Goal: Transaction & Acquisition: Subscribe to service/newsletter

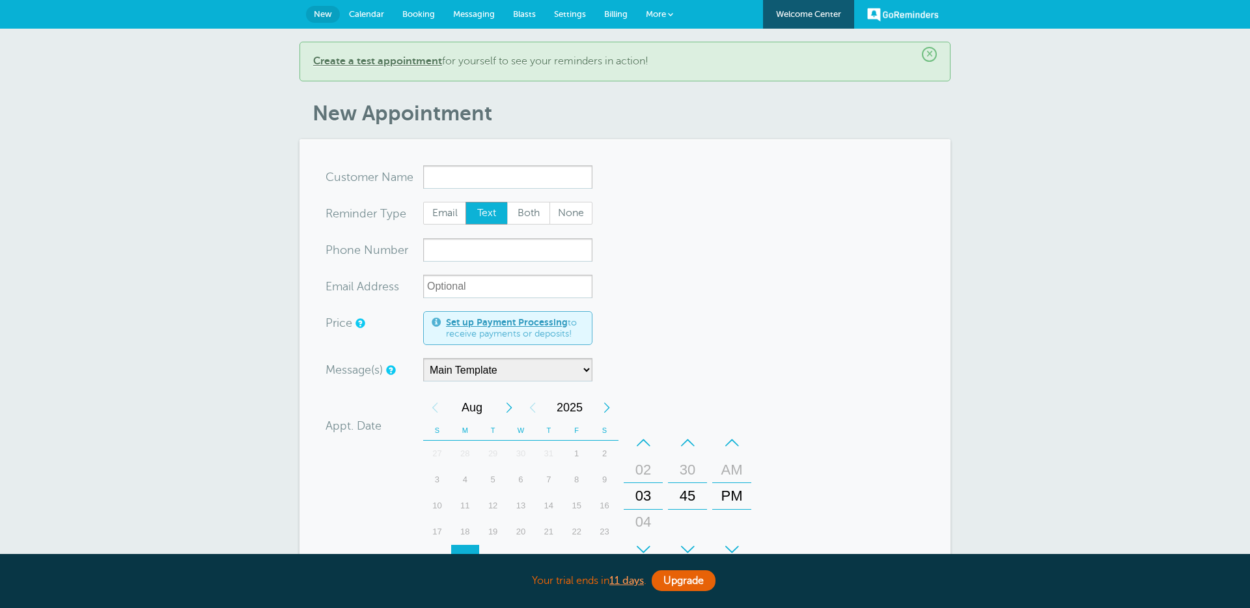
click at [615, 14] on span "Billing" at bounding box center [615, 14] width 23 height 10
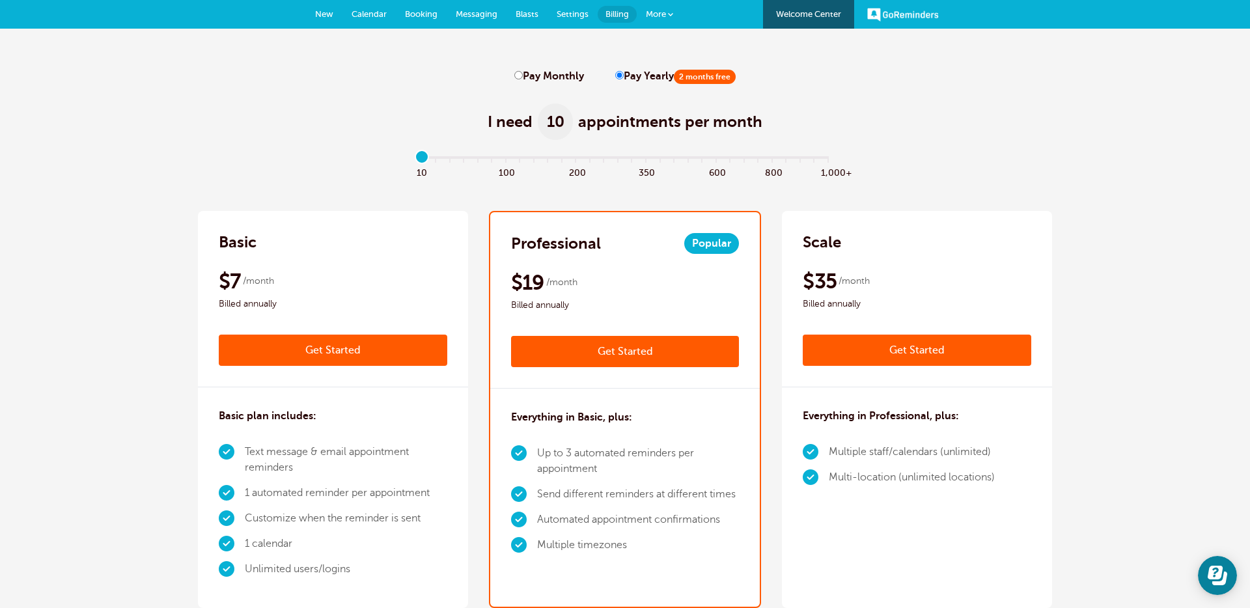
click at [361, 345] on link "Get Started" at bounding box center [333, 350] width 229 height 31
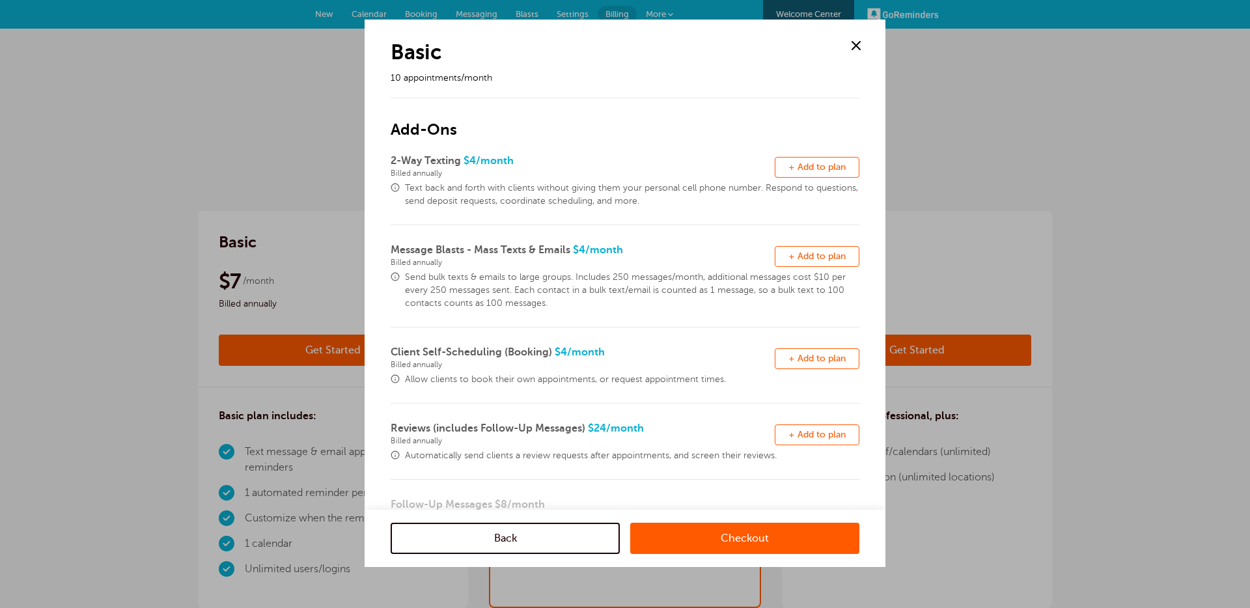
drag, startPoint x: 800, startPoint y: 160, endPoint x: 800, endPoint y: 206, distance: 46.2
click at [800, 160] on button "Remove + Add to plan" at bounding box center [817, 167] width 85 height 21
click at [808, 253] on span "+ Add to plan" at bounding box center [817, 256] width 57 height 10
drag, startPoint x: 805, startPoint y: 358, endPoint x: 843, endPoint y: 410, distance: 64.4
click at [805, 359] on span "+ Add to plan" at bounding box center [817, 359] width 57 height 10
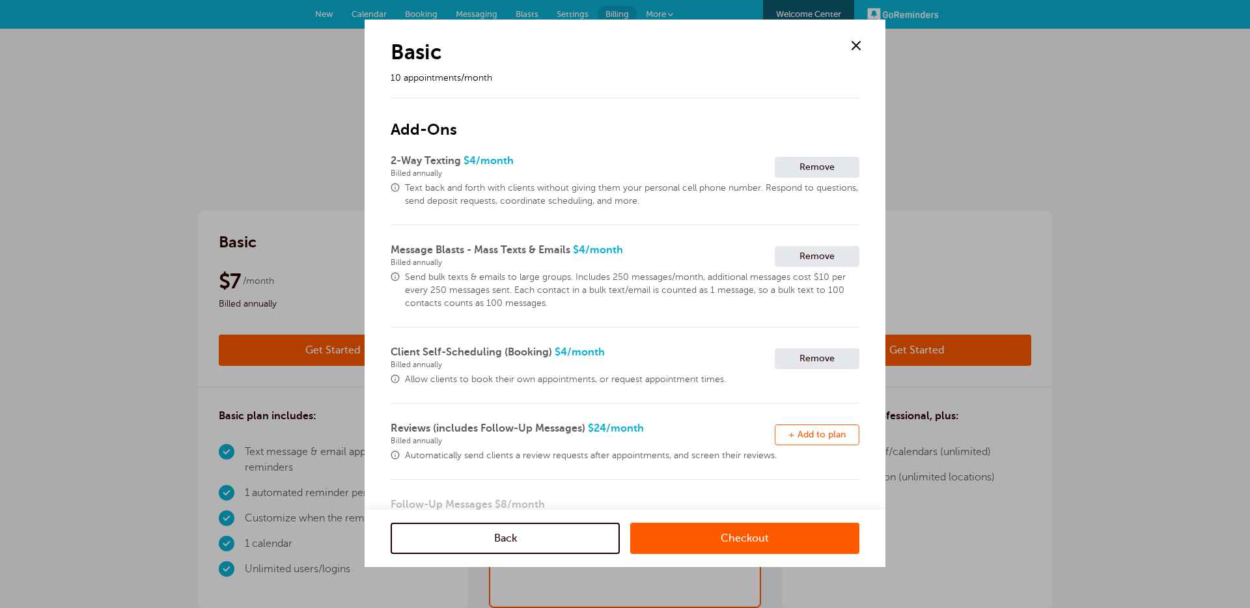
click at [822, 431] on span "+ Add to plan" at bounding box center [817, 435] width 57 height 10
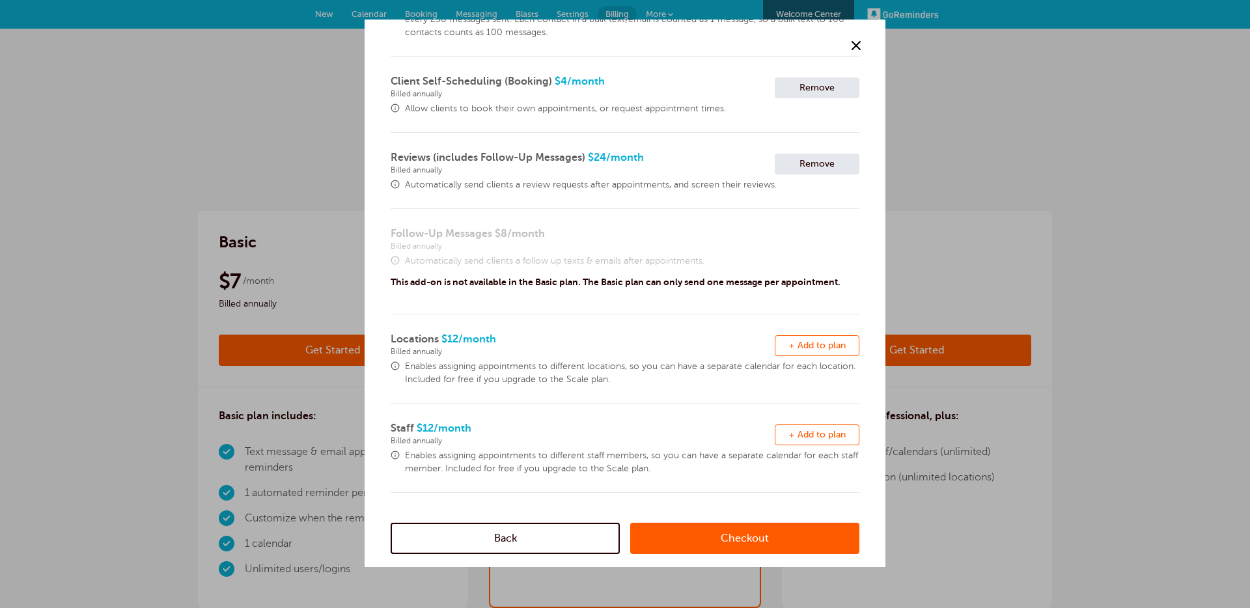
click at [828, 337] on button "Remove + Add to plan" at bounding box center [817, 345] width 85 height 21
click at [810, 426] on button "Remove + Add to plan" at bounding box center [817, 435] width 85 height 21
drag, startPoint x: 750, startPoint y: 530, endPoint x: 835, endPoint y: 475, distance: 101.4
click at [750, 529] on link "Checkout" at bounding box center [744, 538] width 229 height 31
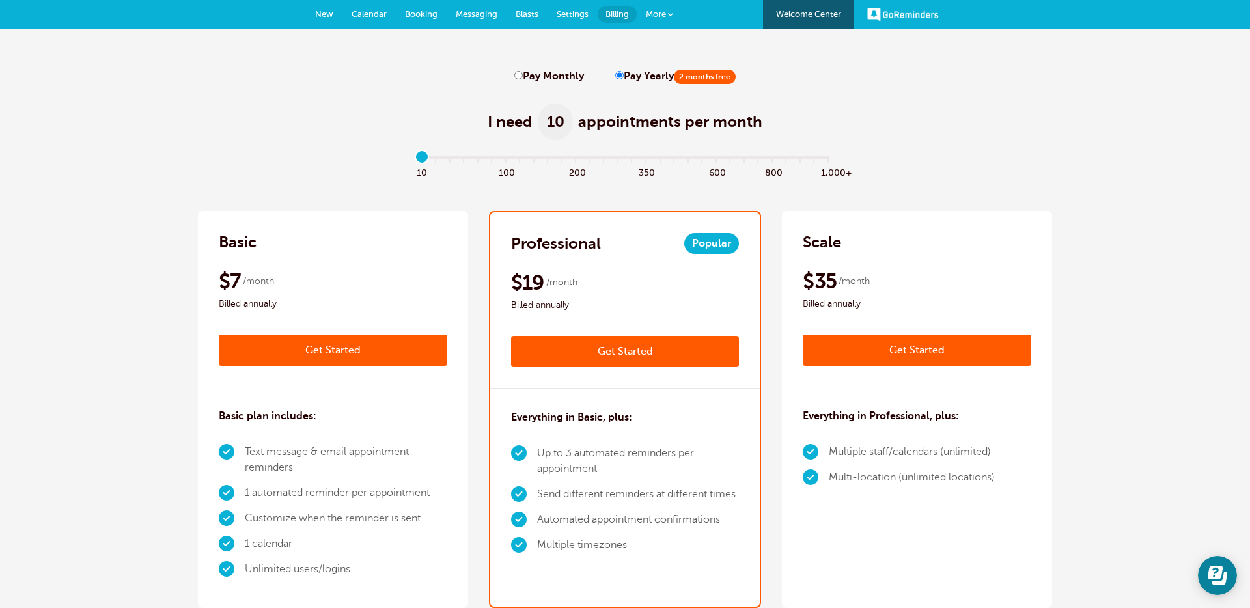
drag, startPoint x: 612, startPoint y: 355, endPoint x: 688, endPoint y: 348, distance: 76.5
click at [613, 354] on link "Get Started" at bounding box center [625, 351] width 229 height 31
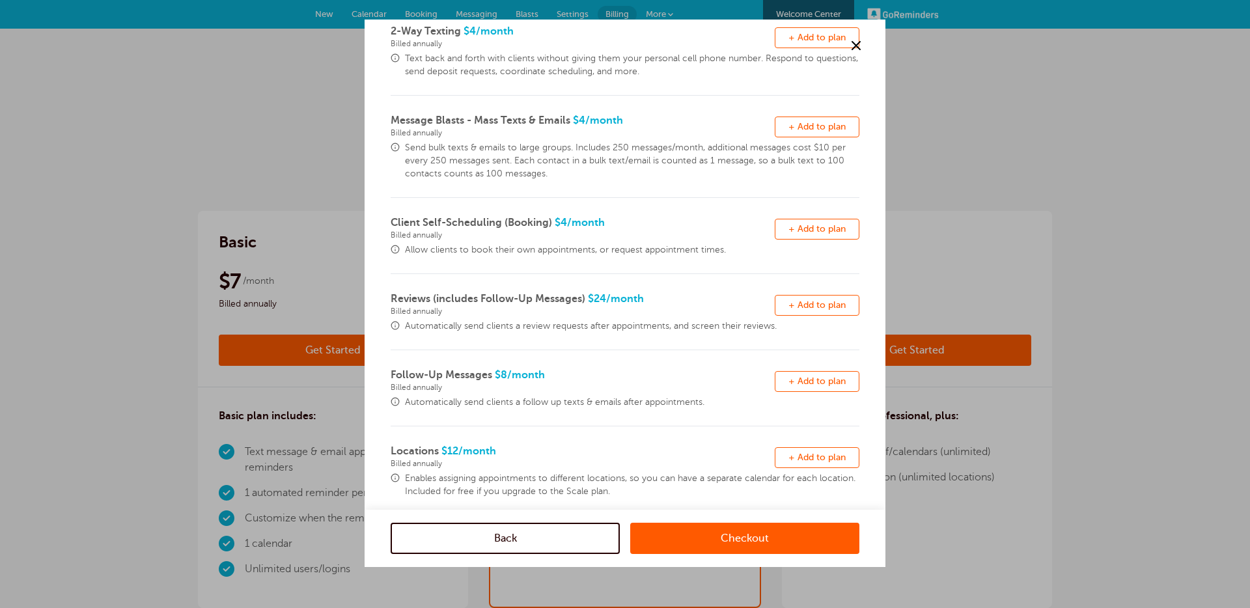
scroll to position [165, 0]
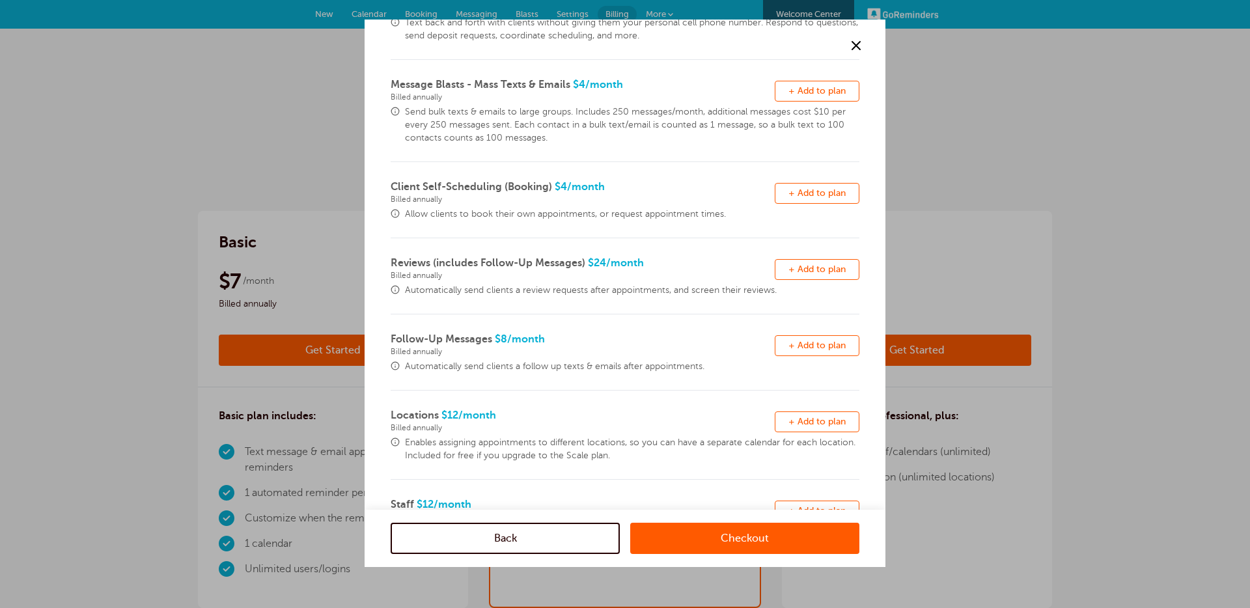
click at [820, 345] on span "+ Add to plan" at bounding box center [817, 346] width 57 height 10
drag, startPoint x: 762, startPoint y: 541, endPoint x: 653, endPoint y: 468, distance: 131.1
click at [762, 541] on link "Checkout" at bounding box center [744, 538] width 229 height 31
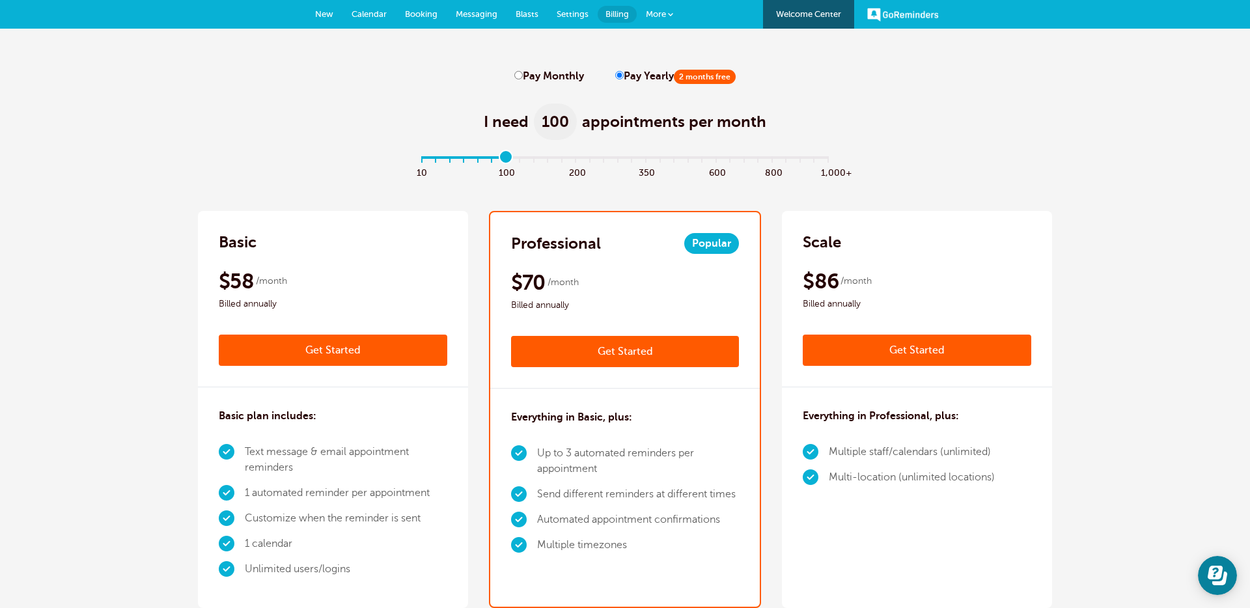
type input "6"
drag, startPoint x: 503, startPoint y: 160, endPoint x: 532, endPoint y: 200, distance: 49.5
click at [504, 160] on input "range" at bounding box center [625, 160] width 421 height 3
drag, startPoint x: 909, startPoint y: 350, endPoint x: 907, endPoint y: 357, distance: 6.6
click at [908, 350] on link "Get Started" at bounding box center [917, 350] width 229 height 31
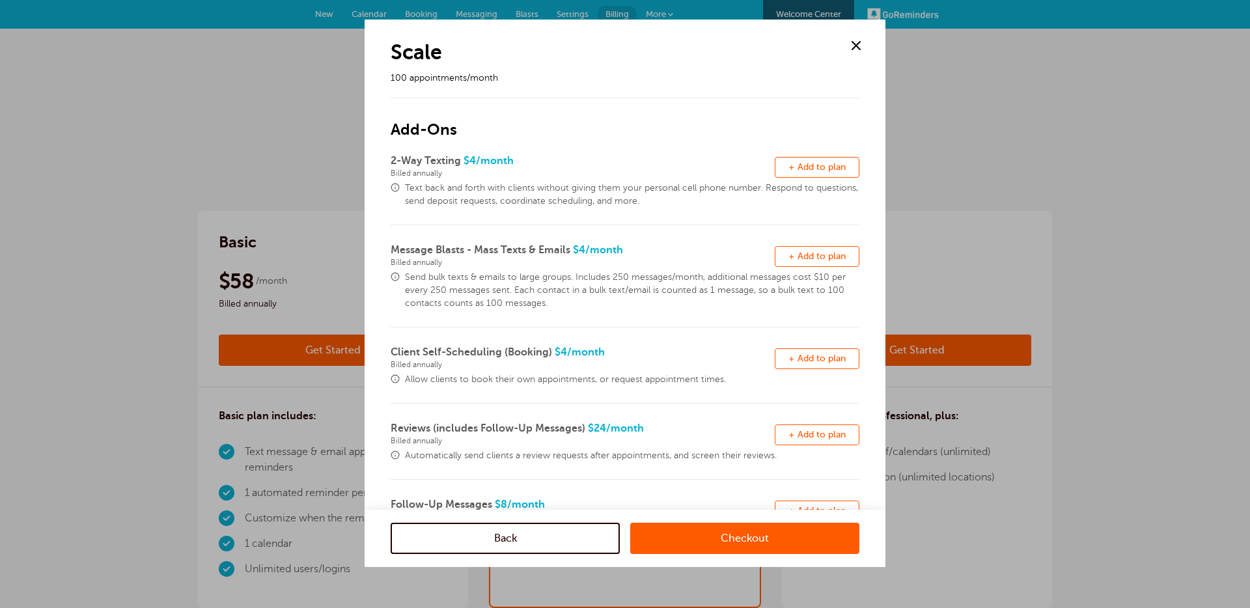
drag, startPoint x: 760, startPoint y: 535, endPoint x: 845, endPoint y: 502, distance: 91.6
click at [760, 535] on link "Checkout" at bounding box center [744, 538] width 229 height 31
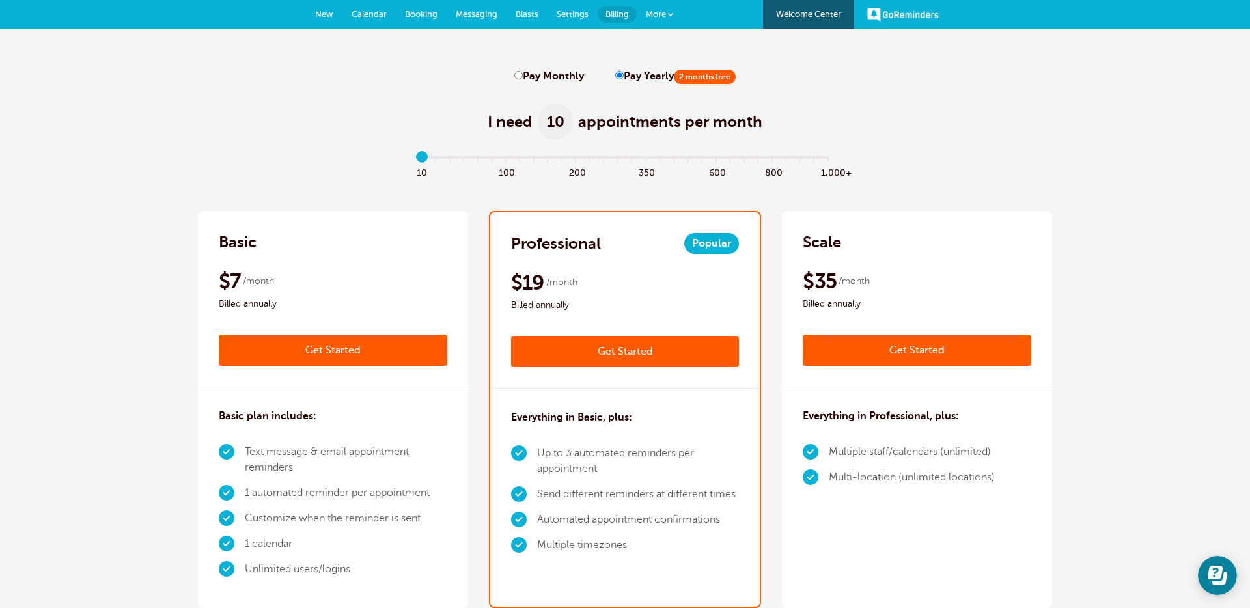
drag, startPoint x: 517, startPoint y: 74, endPoint x: 550, endPoint y: 148, distance: 81.9
click at [516, 74] on input "Pay Monthly" at bounding box center [519, 75] width 8 height 8
radio input "true"
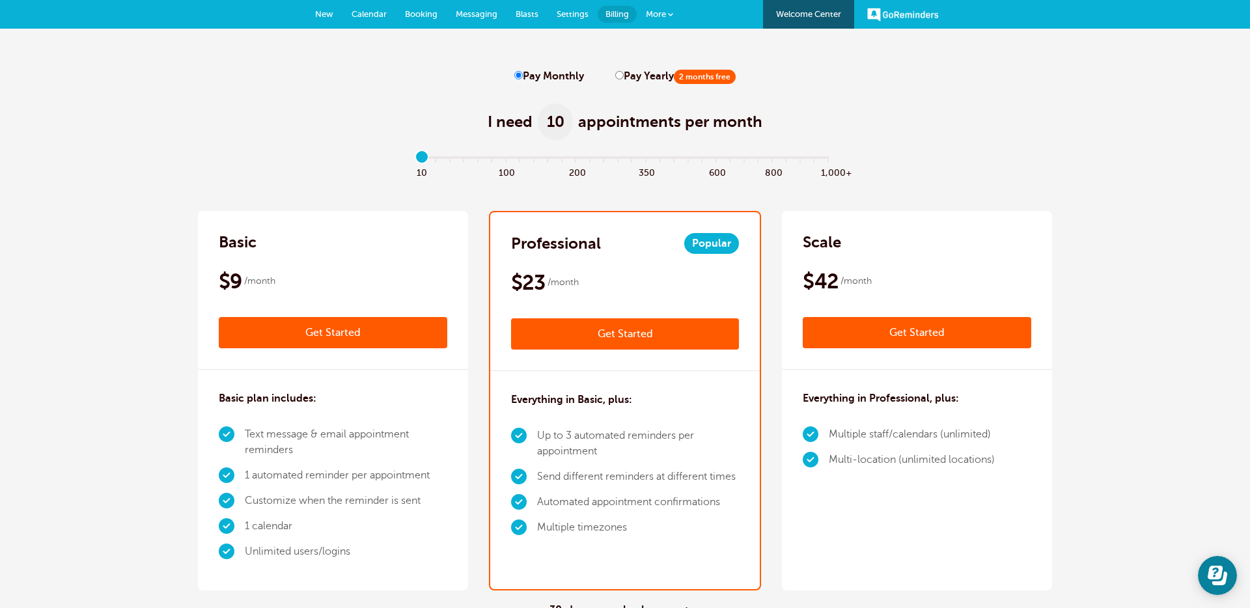
drag, startPoint x: 357, startPoint y: 325, endPoint x: 376, endPoint y: 325, distance: 19.5
click at [357, 325] on link "Get Started" at bounding box center [333, 332] width 229 height 31
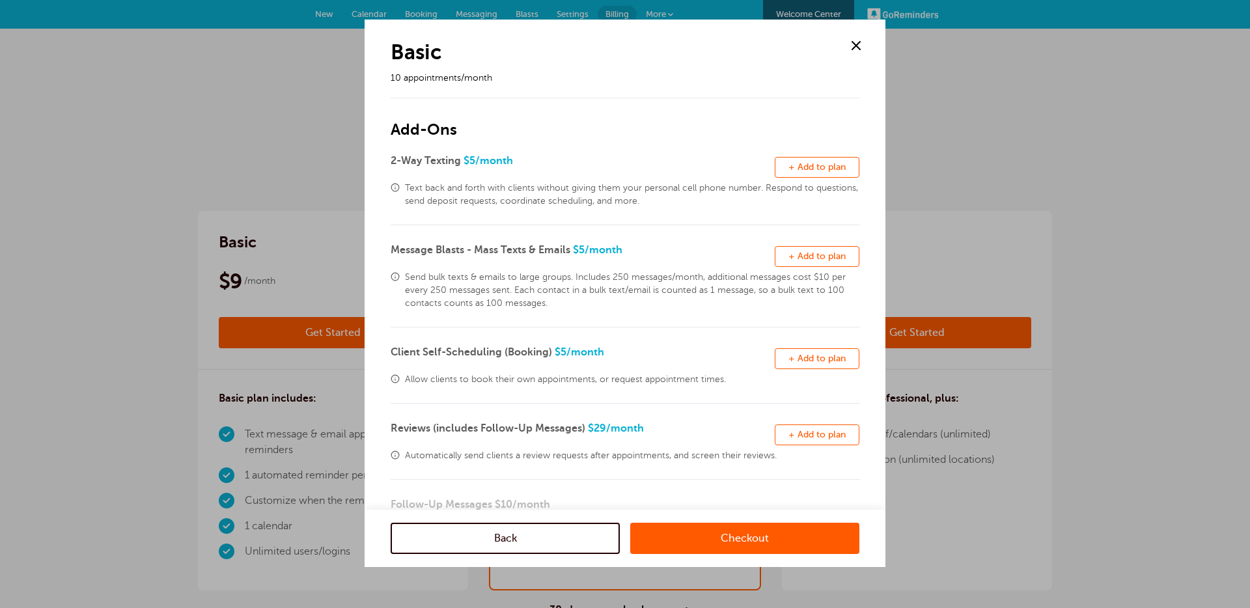
drag, startPoint x: 811, startPoint y: 165, endPoint x: 802, endPoint y: 205, distance: 40.0
click at [811, 165] on span "+ Add to plan" at bounding box center [817, 167] width 57 height 10
drag, startPoint x: 808, startPoint y: 262, endPoint x: 819, endPoint y: 346, distance: 84.8
click at [808, 262] on button "Remove + Add to plan" at bounding box center [817, 256] width 85 height 21
click at [826, 354] on span "+ Add to plan" at bounding box center [817, 359] width 57 height 10
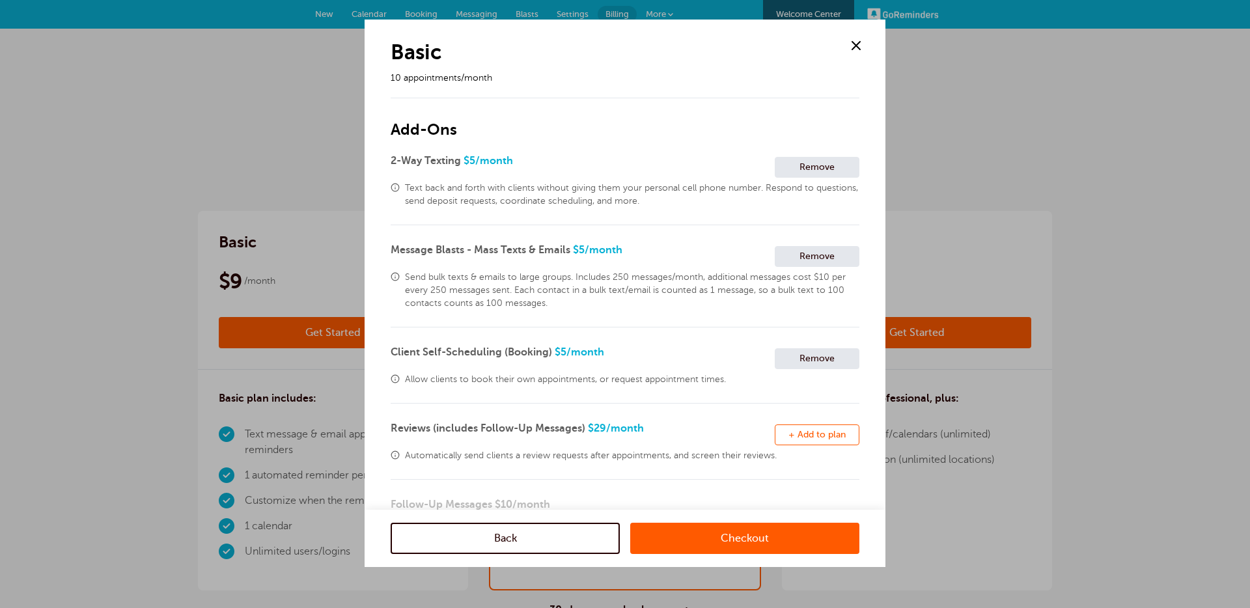
click at [815, 428] on button "Remove + Add to plan" at bounding box center [817, 435] width 85 height 21
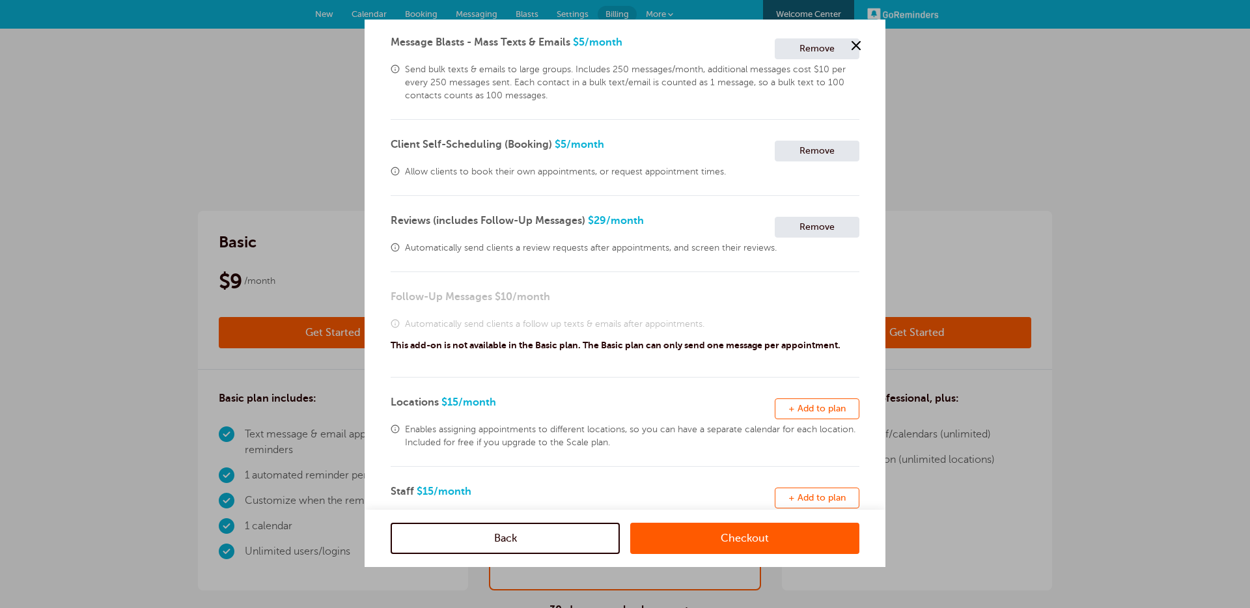
scroll to position [271, 0]
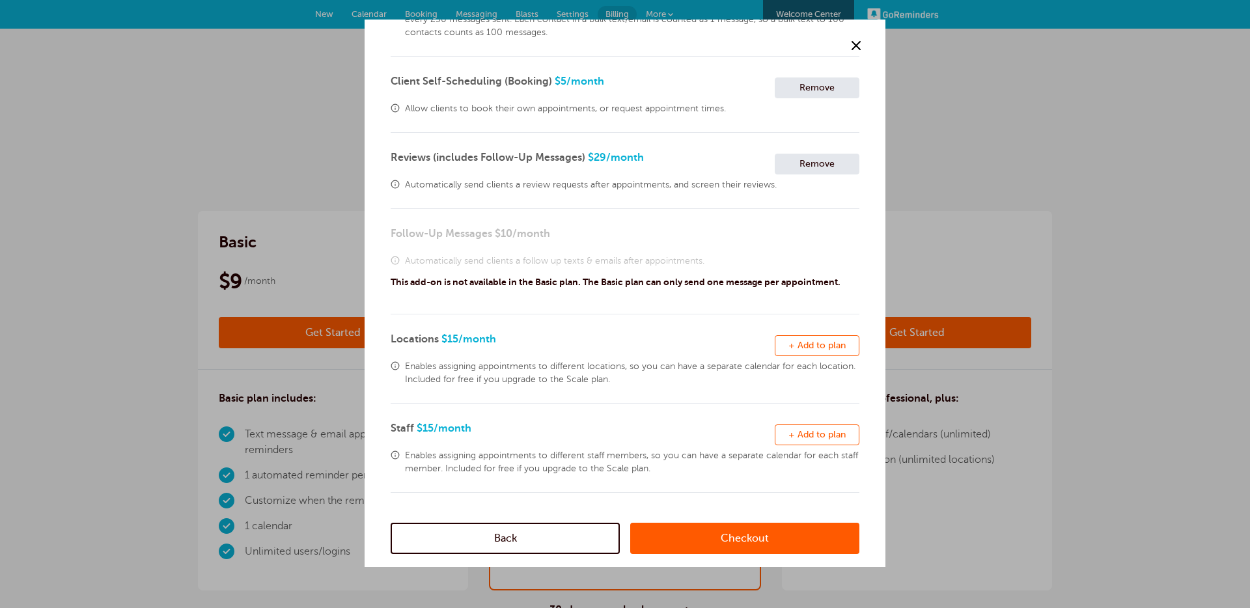
drag, startPoint x: 819, startPoint y: 341, endPoint x: 819, endPoint y: 410, distance: 69.0
click at [819, 341] on span "+ Add to plan" at bounding box center [817, 346] width 57 height 10
click at [820, 425] on button "Remove + Add to plan" at bounding box center [817, 435] width 85 height 21
drag, startPoint x: 735, startPoint y: 547, endPoint x: 774, endPoint y: 526, distance: 44.9
click at [735, 547] on link "Checkout" at bounding box center [744, 538] width 229 height 31
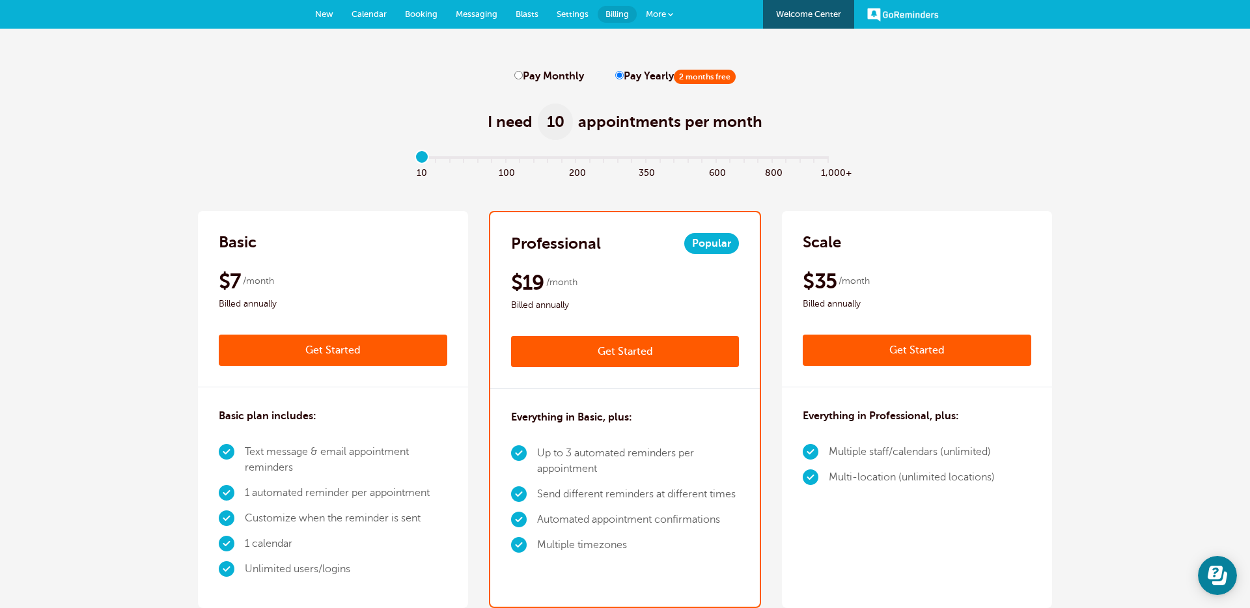
drag, startPoint x: 518, startPoint y: 74, endPoint x: 516, endPoint y: 150, distance: 75.6
click at [517, 74] on input "Pay Monthly" at bounding box center [519, 75] width 8 height 8
radio input "true"
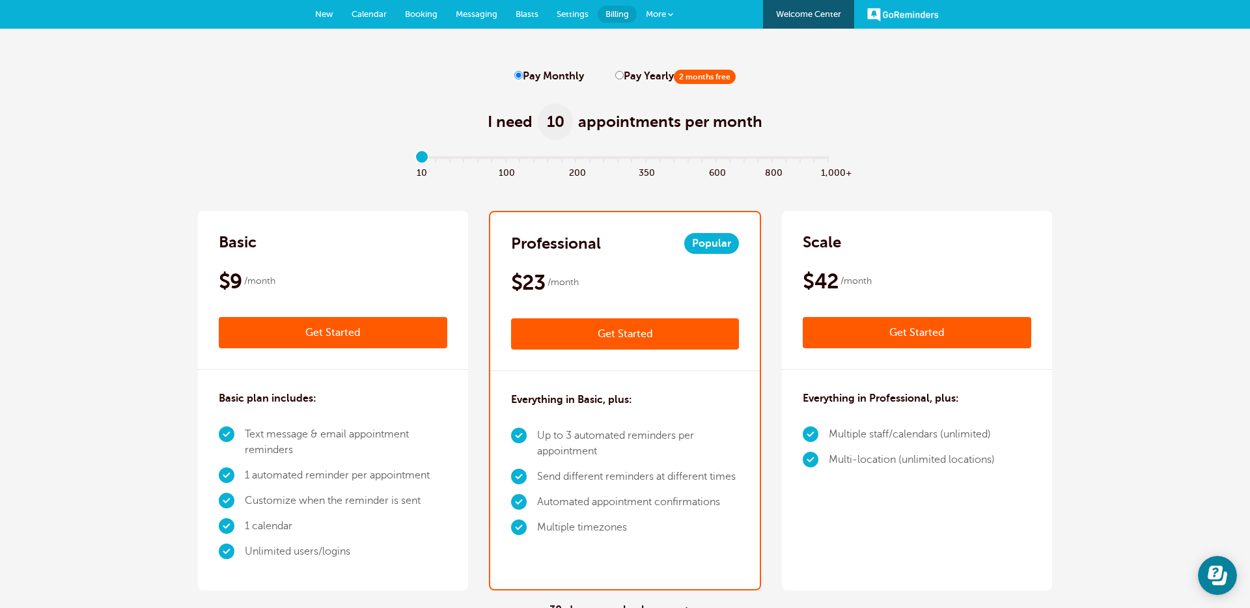
click at [609, 335] on link "Get Started" at bounding box center [625, 333] width 229 height 31
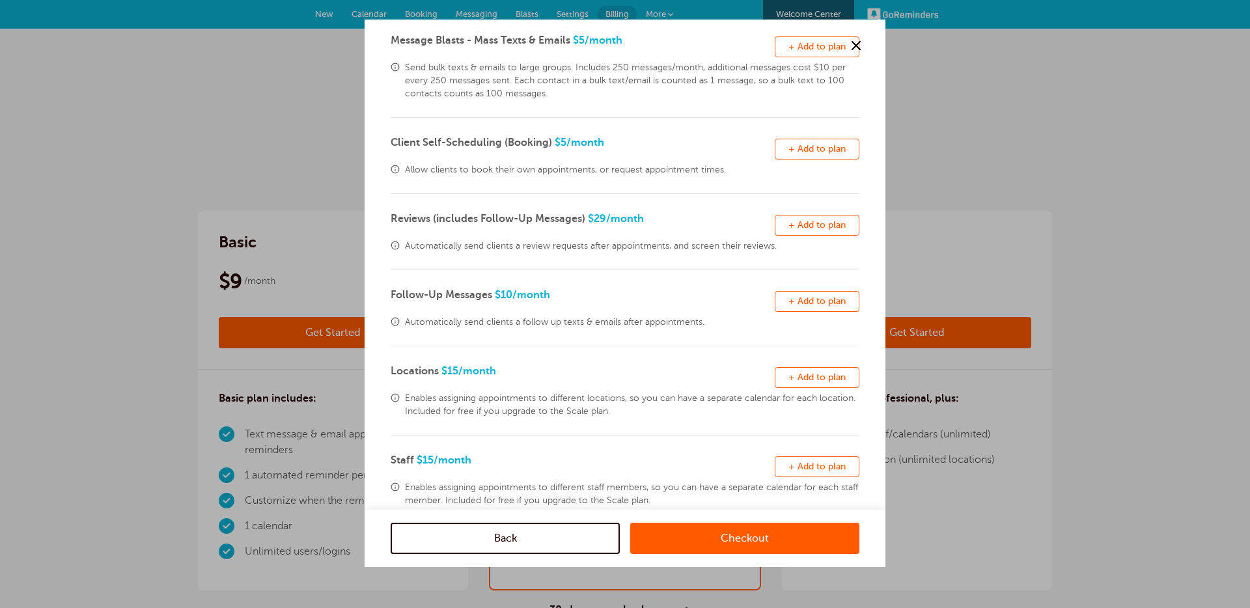
scroll to position [214, 0]
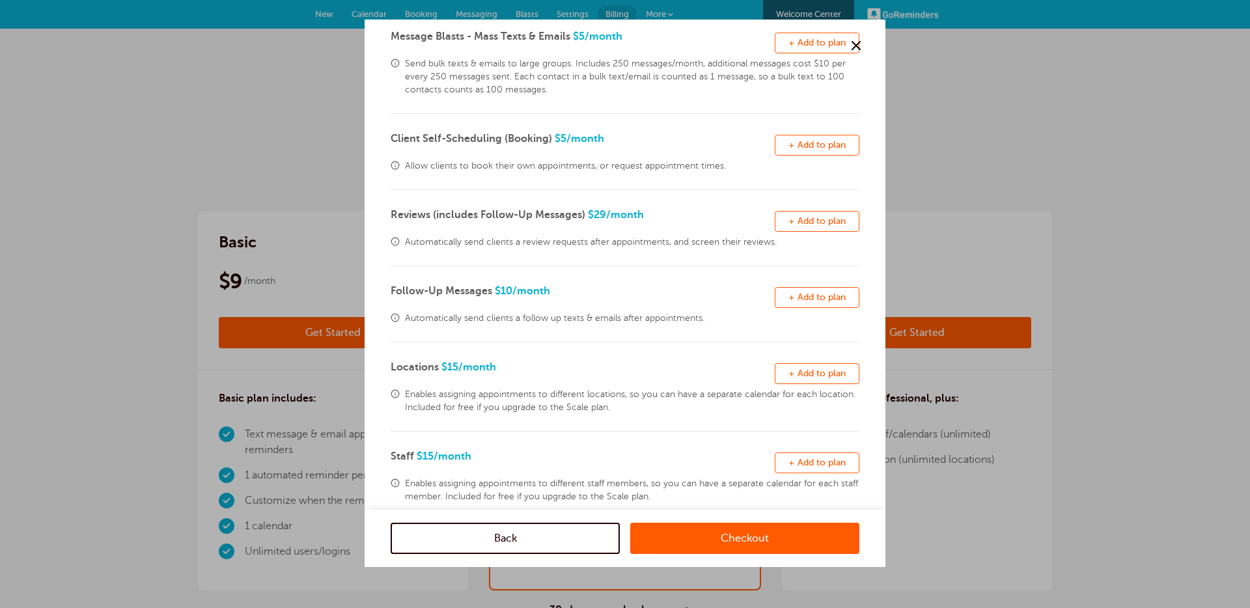
drag, startPoint x: 806, startPoint y: 306, endPoint x: 794, endPoint y: 369, distance: 63.7
click at [806, 306] on button "Remove + Add to plan" at bounding box center [817, 297] width 85 height 21
drag, startPoint x: 733, startPoint y: 539, endPoint x: 788, endPoint y: 544, distance: 55.6
click at [733, 539] on link "Checkout" at bounding box center [744, 538] width 229 height 31
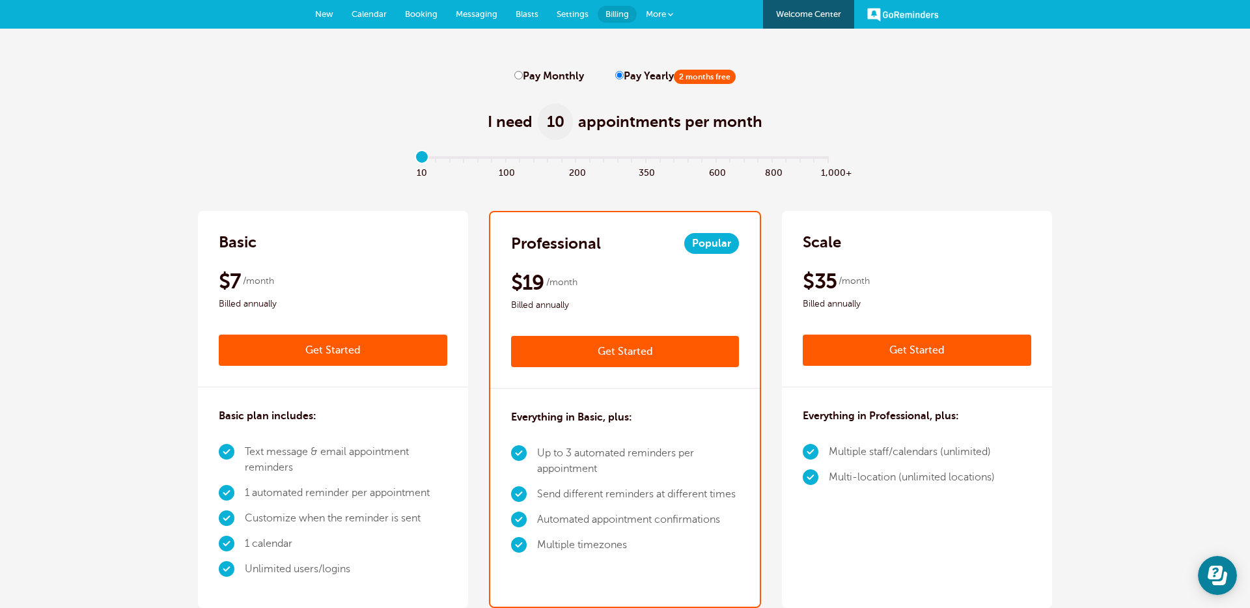
click at [524, 76] on label "Pay Monthly" at bounding box center [550, 76] width 70 height 12
click at [523, 76] on input "Pay Monthly" at bounding box center [519, 75] width 8 height 8
radio input "true"
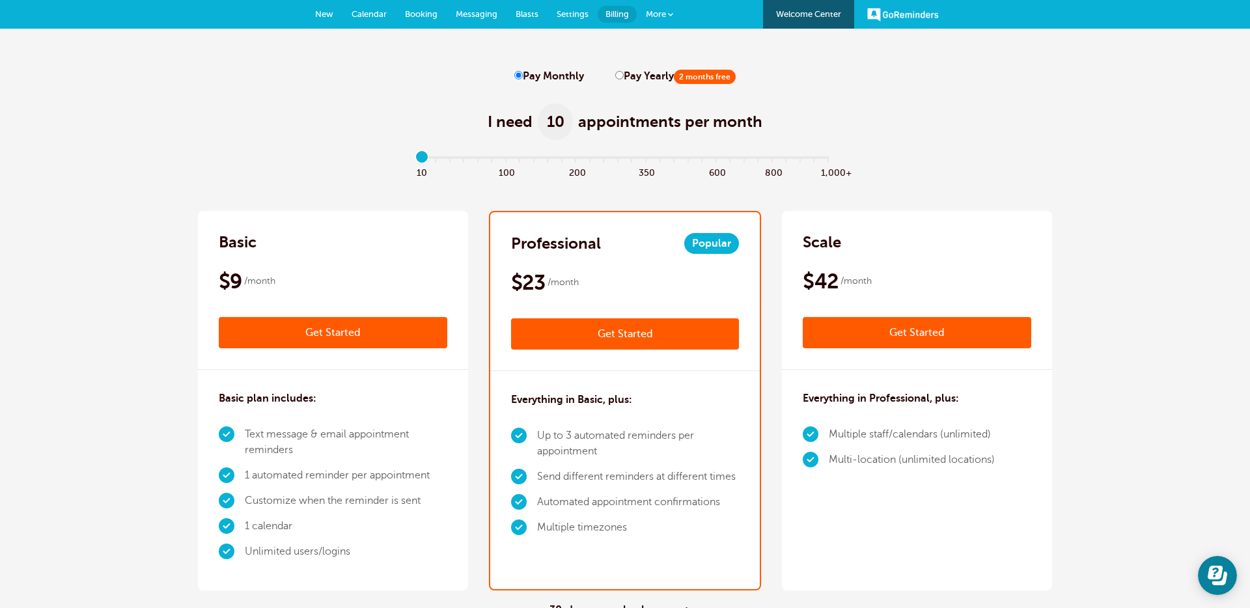
drag, startPoint x: 488, startPoint y: 154, endPoint x: 496, endPoint y: 163, distance: 11.1
type input "5"
click at [498, 159] on input "range" at bounding box center [625, 160] width 421 height 3
drag, startPoint x: 890, startPoint y: 335, endPoint x: 827, endPoint y: 356, distance: 65.9
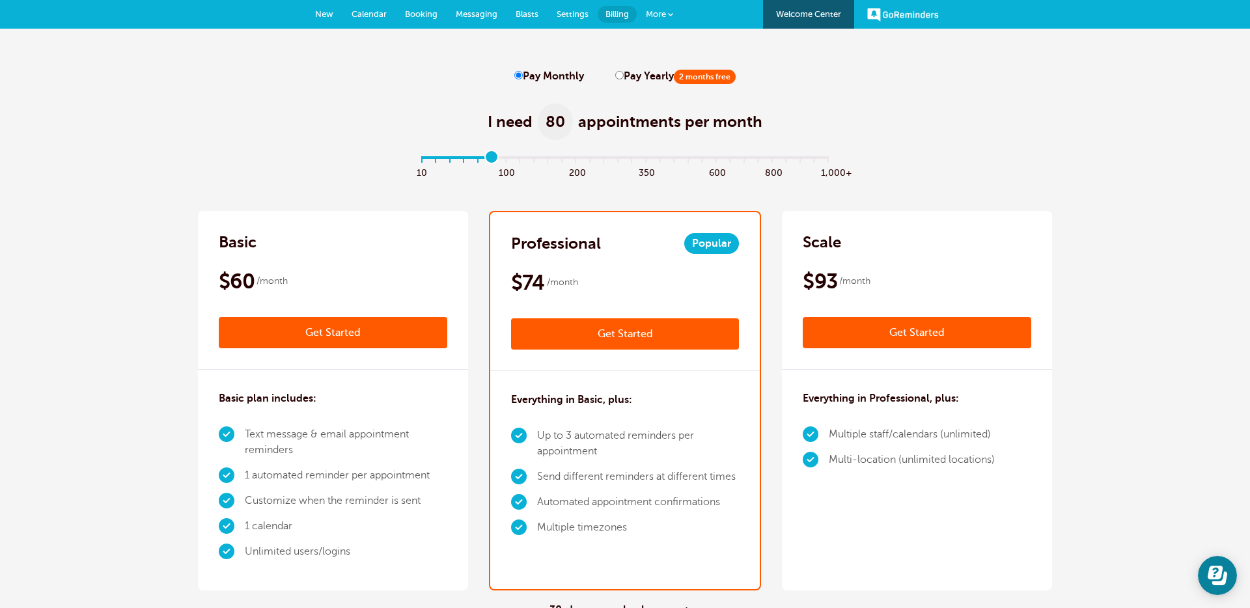
click at [890, 335] on link "Get Started" at bounding box center [917, 332] width 229 height 31
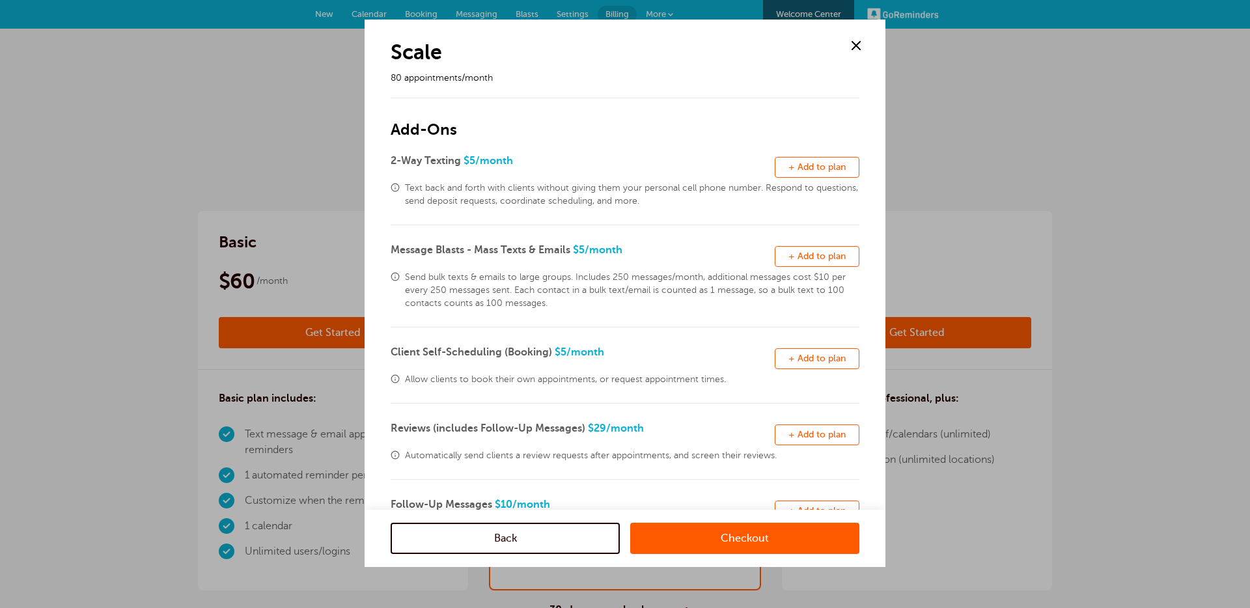
click at [765, 543] on link "Checkout" at bounding box center [744, 538] width 229 height 31
